Goal: Check status: Check status

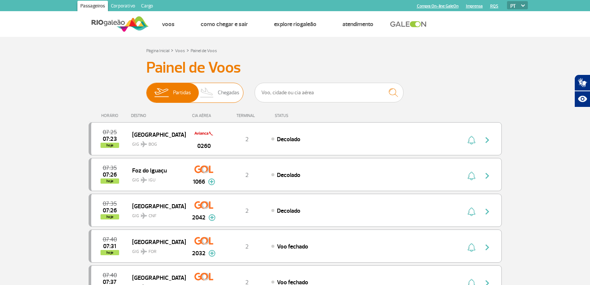
click at [223, 96] on span "Chegadas" at bounding box center [229, 92] width 22 height 19
click at [146, 89] on input "Partidas Chegadas" at bounding box center [146, 89] width 0 height 0
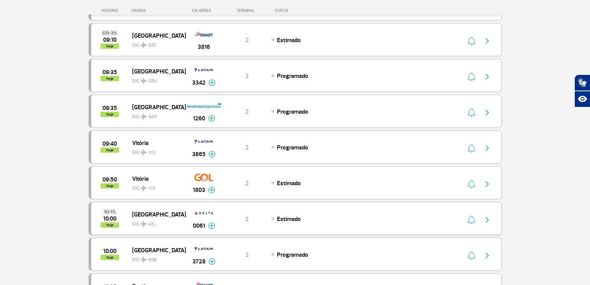
scroll to position [521, 0]
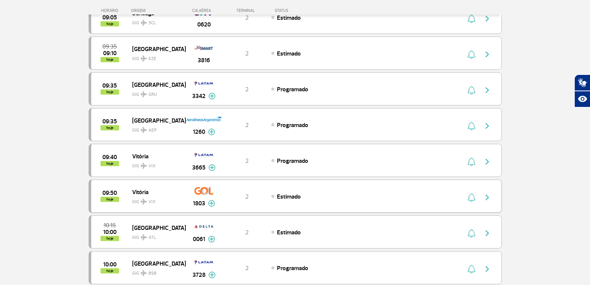
click at [145, 196] on span "GIG VIX" at bounding box center [156, 199] width 48 height 11
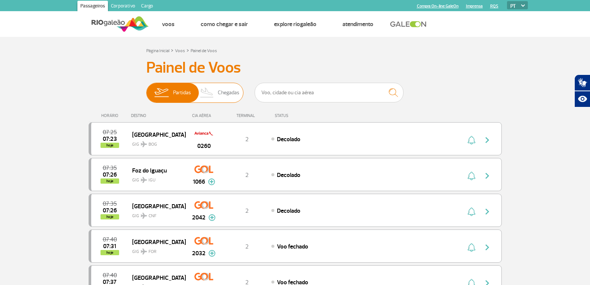
click at [217, 94] on img at bounding box center [207, 92] width 22 height 19
click at [146, 89] on input "Partidas Chegadas" at bounding box center [146, 89] width 0 height 0
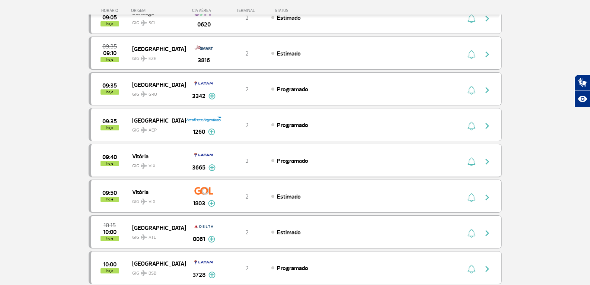
scroll to position [558, 0]
